Goal: Task Accomplishment & Management: Manage account settings

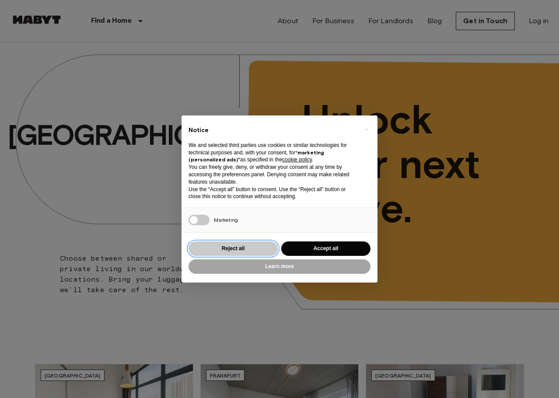
click at [223, 249] on button "Reject all" at bounding box center [233, 248] width 89 height 14
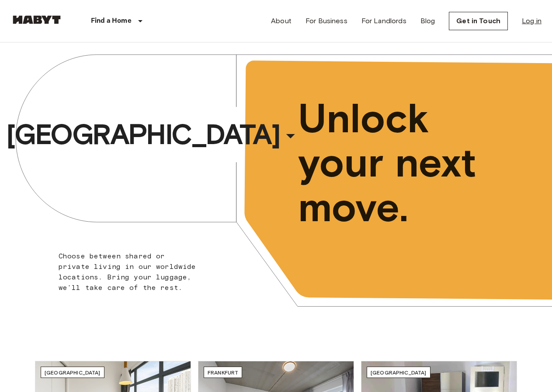
click at [536, 23] on link "Log in" at bounding box center [532, 21] width 20 height 10
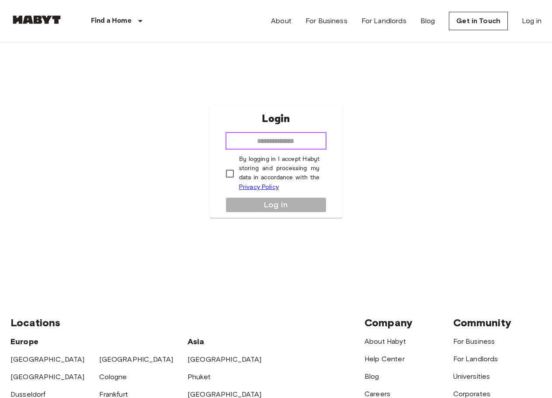
click at [293, 144] on input "email" at bounding box center [276, 140] width 101 height 17
type input "**********"
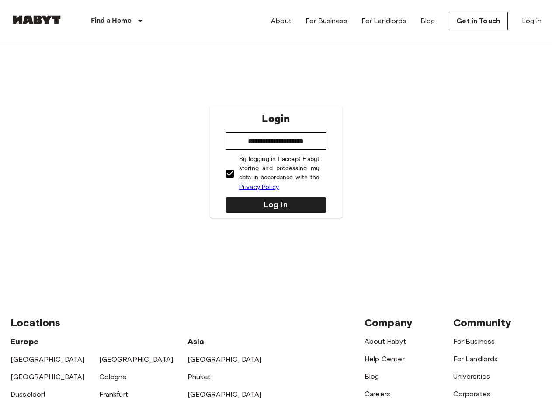
click at [282, 217] on div "**********" at bounding box center [276, 162] width 133 height 112
click at [288, 207] on button "Log in" at bounding box center [276, 204] width 101 height 15
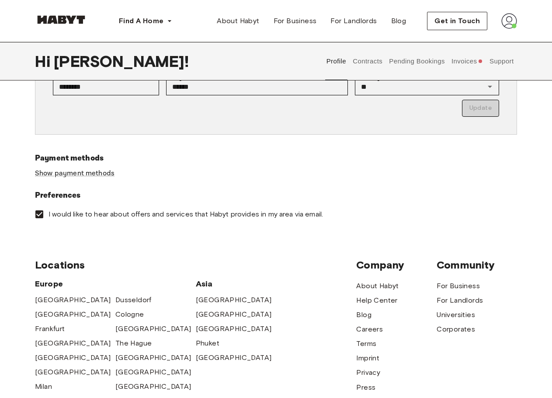
scroll to position [219, 0]
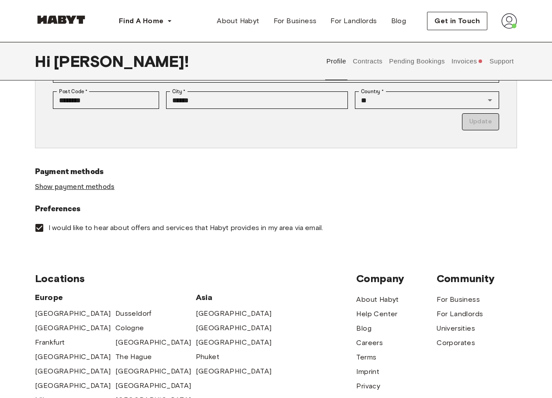
click at [93, 185] on link "Show payment methods" at bounding box center [75, 186] width 80 height 9
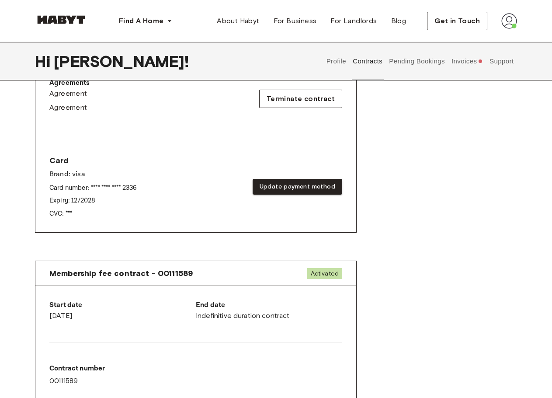
scroll to position [306, 0]
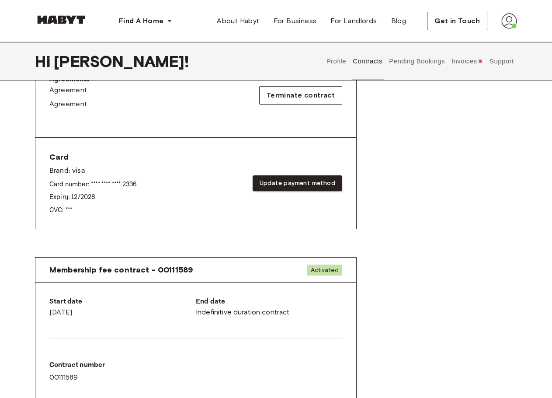
click at [454, 200] on div "Rent contract - 00111588 Activated ▲ ▲ Your Stay LISBON , Lumiar Alameda das Li…" at bounding box center [276, 25] width 482 height 449
click at [529, 164] on div "Contracts Rent contract - 00111588 Activated ▲ ▲ Your Stay LISBON , Lumiar Alam…" at bounding box center [276, 110] width 552 height 644
